Goal: Information Seeking & Learning: Find specific fact

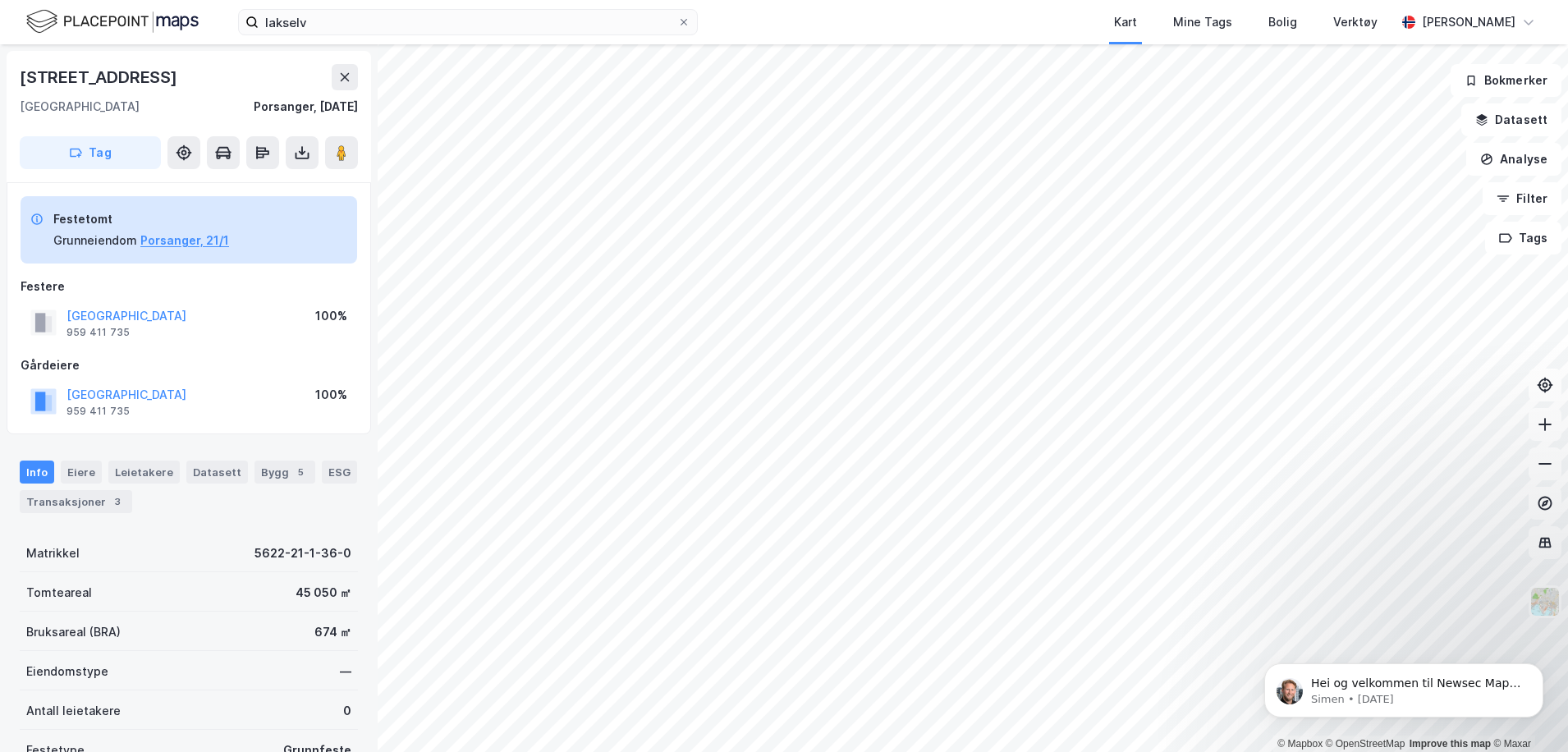
scroll to position [1, 0]
click at [316, 28] on input "lakselv" at bounding box center [468, 22] width 419 height 25
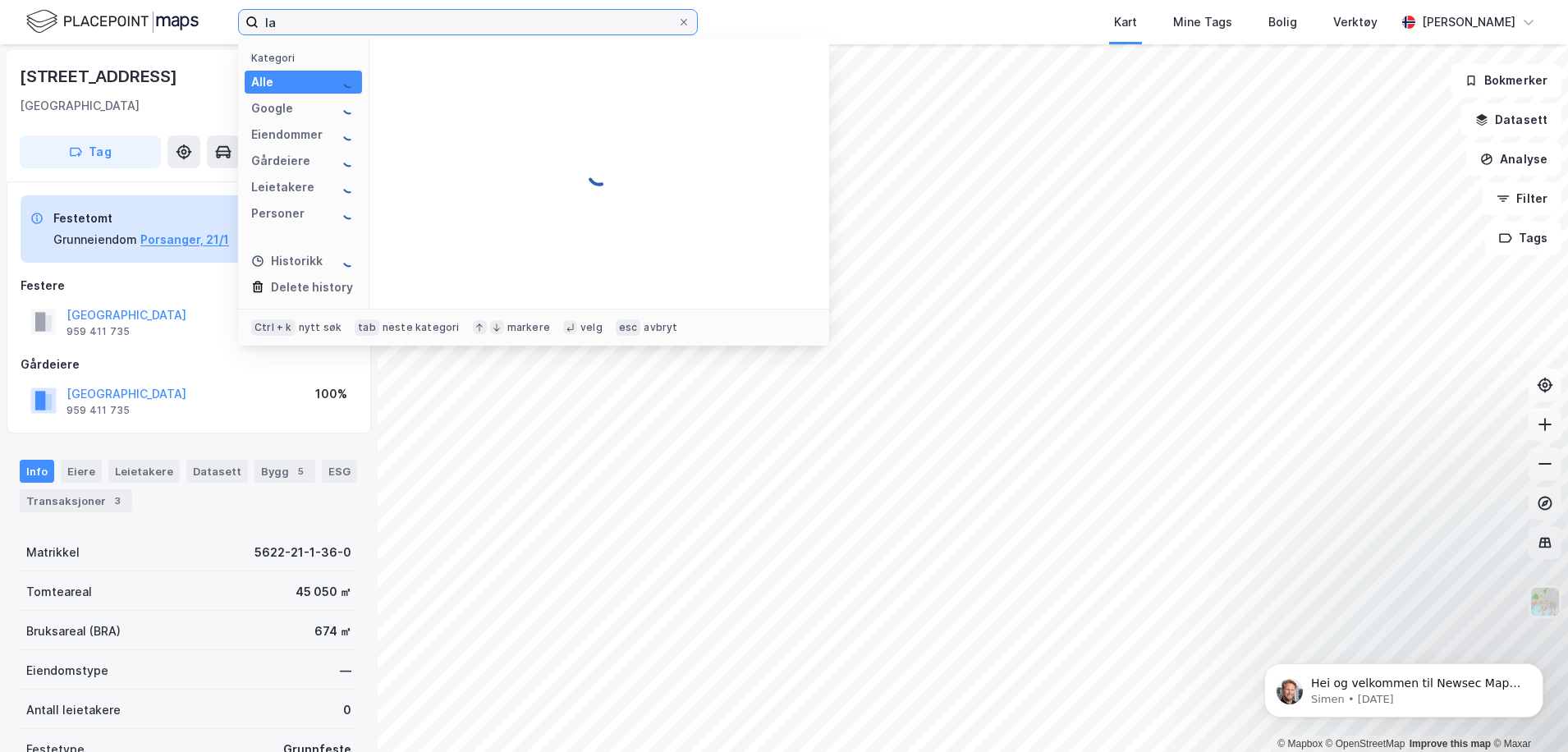
type input "l"
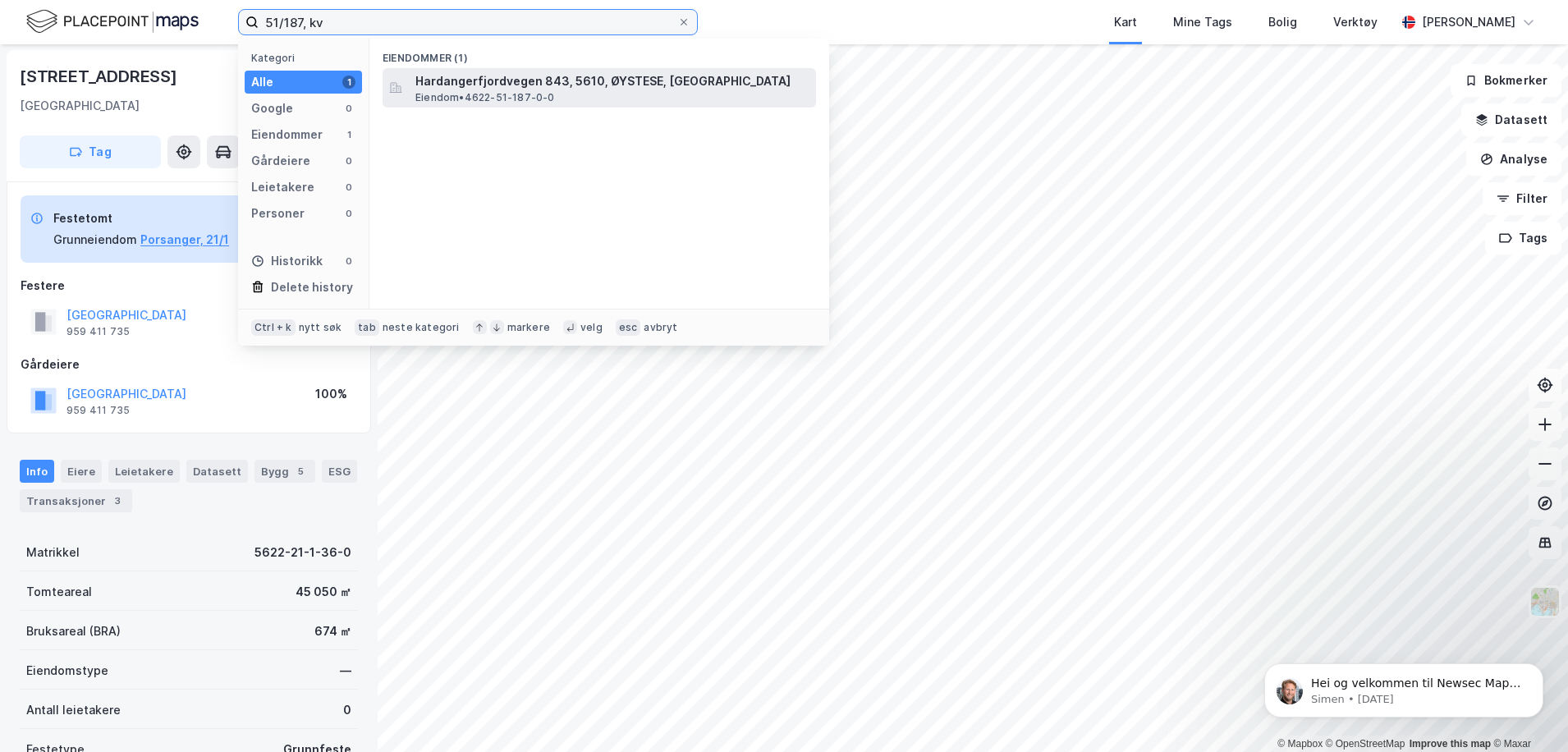
type input "51/187, kv"
click at [490, 82] on span "Hardangerfjordvegen 843, 5610, ØYSTESE, [GEOGRAPHIC_DATA]" at bounding box center [612, 82] width 394 height 20
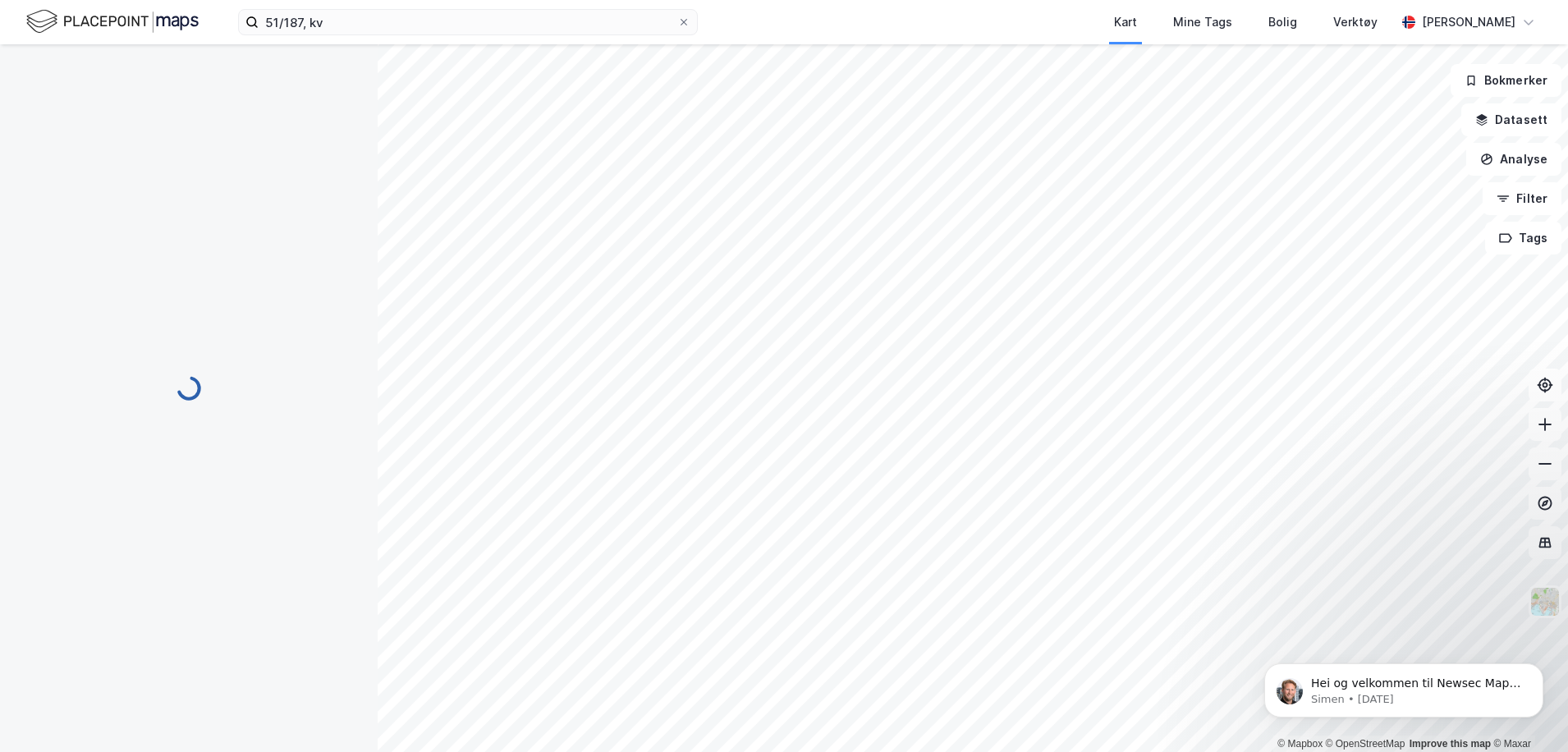
scroll to position [1, 0]
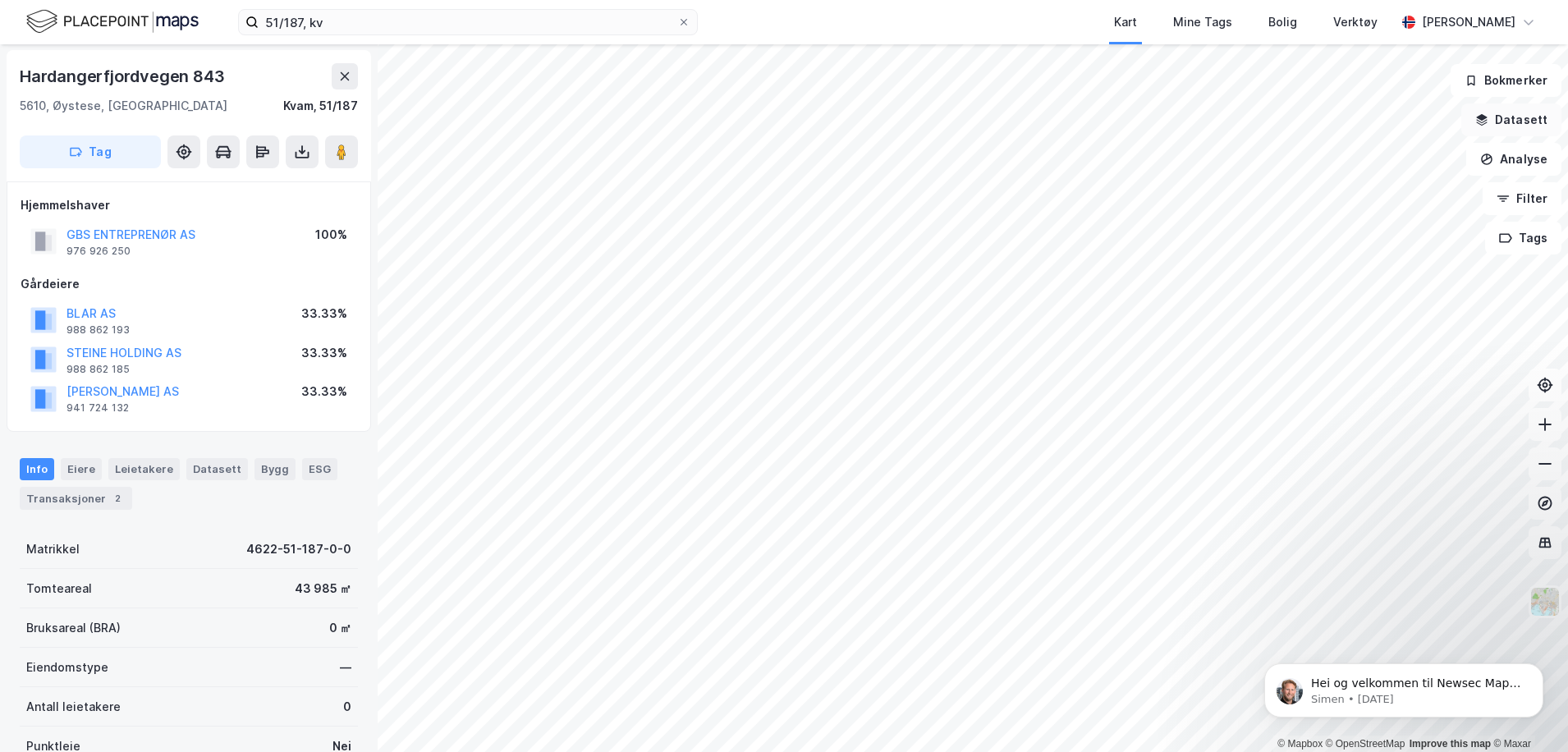
click at [1501, 123] on button "Datasett" at bounding box center [1511, 119] width 100 height 32
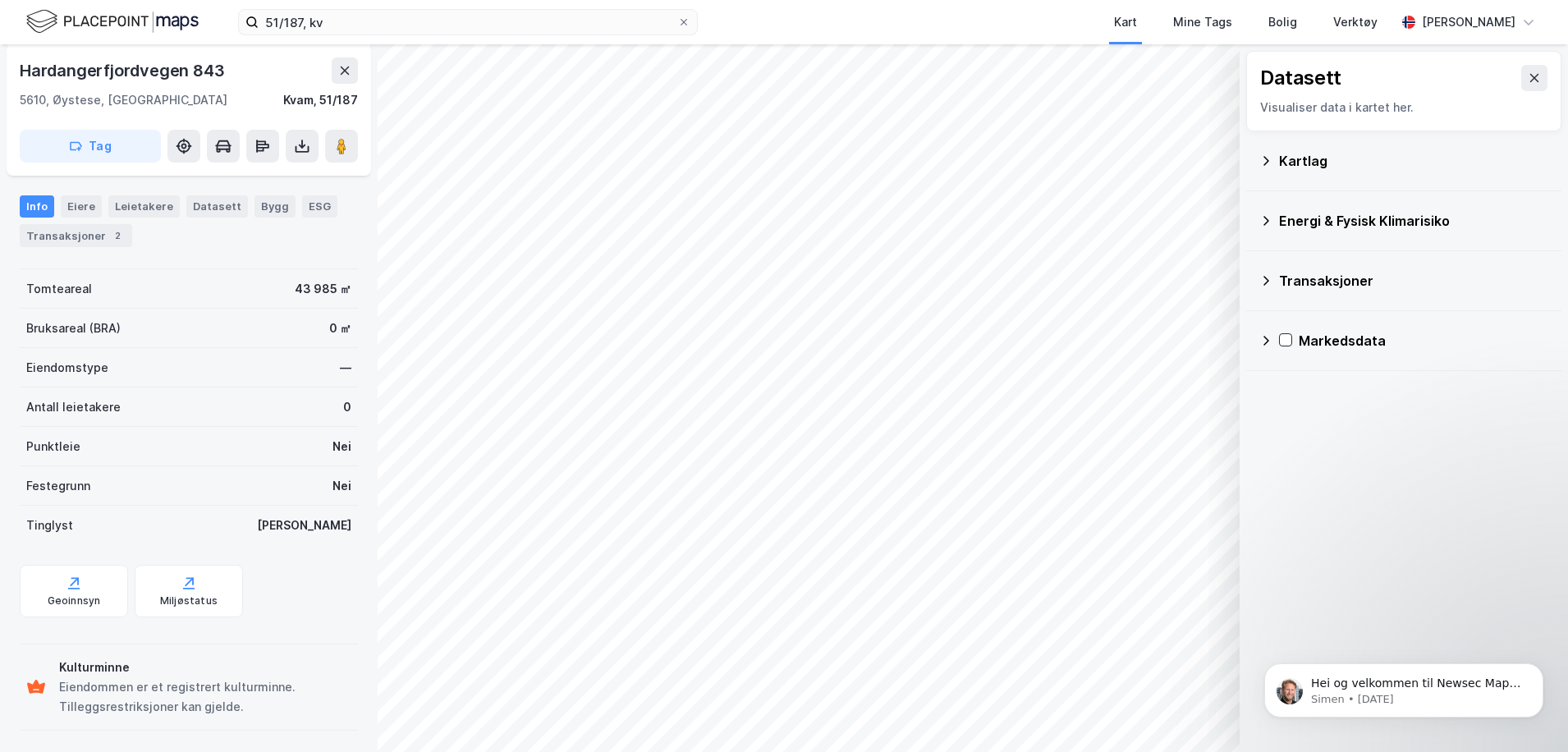
scroll to position [306, 0]
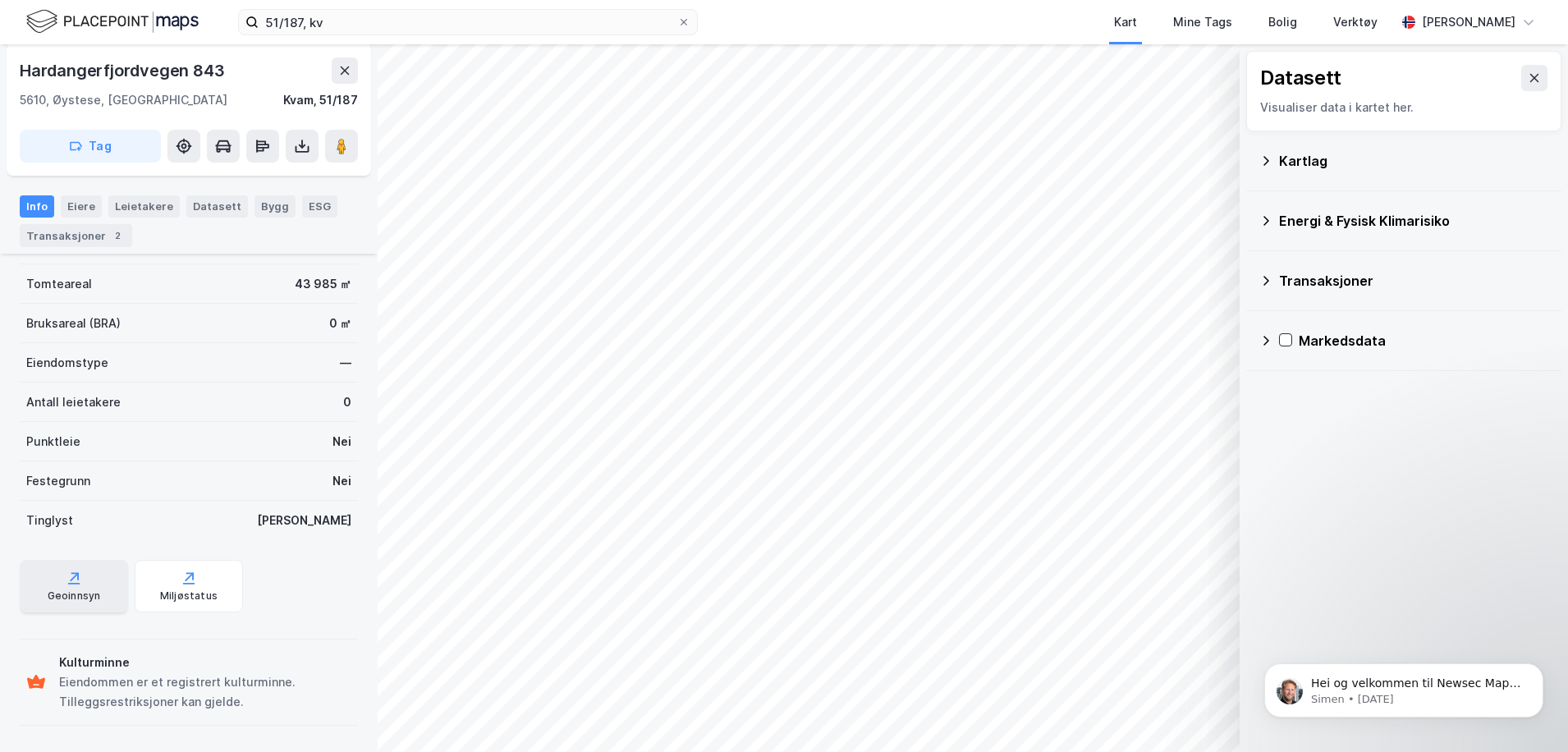
click at [88, 585] on div "Geoinnsyn" at bounding box center [74, 586] width 108 height 52
drag, startPoint x: 223, startPoint y: 67, endPoint x: 21, endPoint y: 69, distance: 202.0
click at [21, 69] on div "Hardangerfjordvegen 843" at bounding box center [124, 71] width 208 height 27
copy div "Hardangerfjordvegen 843"
